Goal: Task Accomplishment & Management: Manage account settings

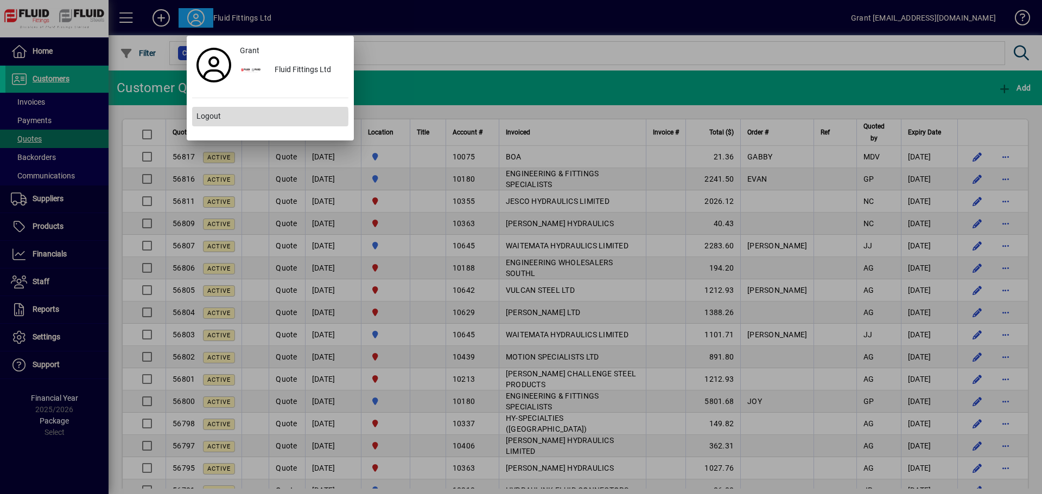
drag, startPoint x: 203, startPoint y: 117, endPoint x: 215, endPoint y: 117, distance: 11.9
click at [204, 117] on span "Logout" at bounding box center [208, 116] width 24 height 11
